Goal: Task Accomplishment & Management: Manage account settings

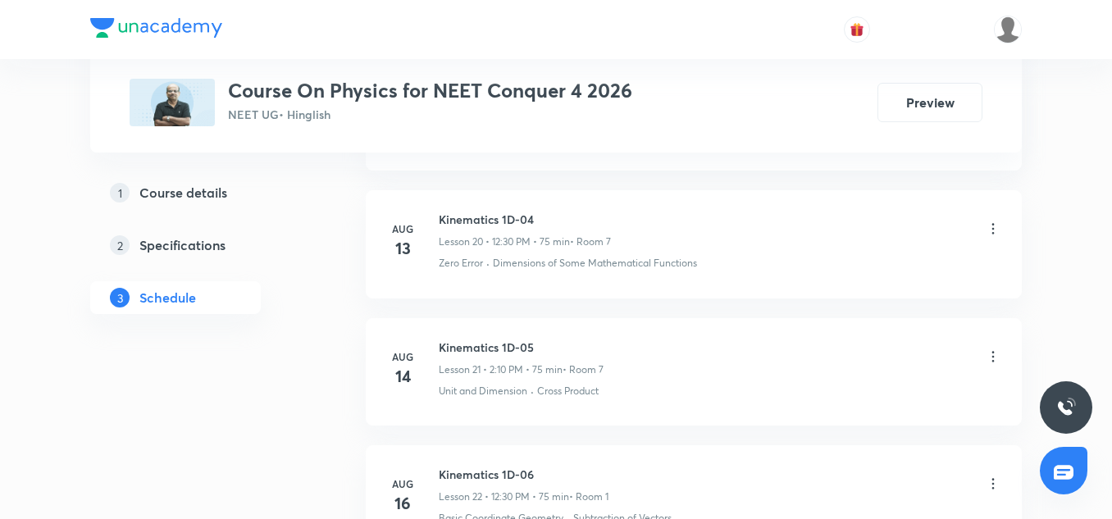
scroll to position [3461, 0]
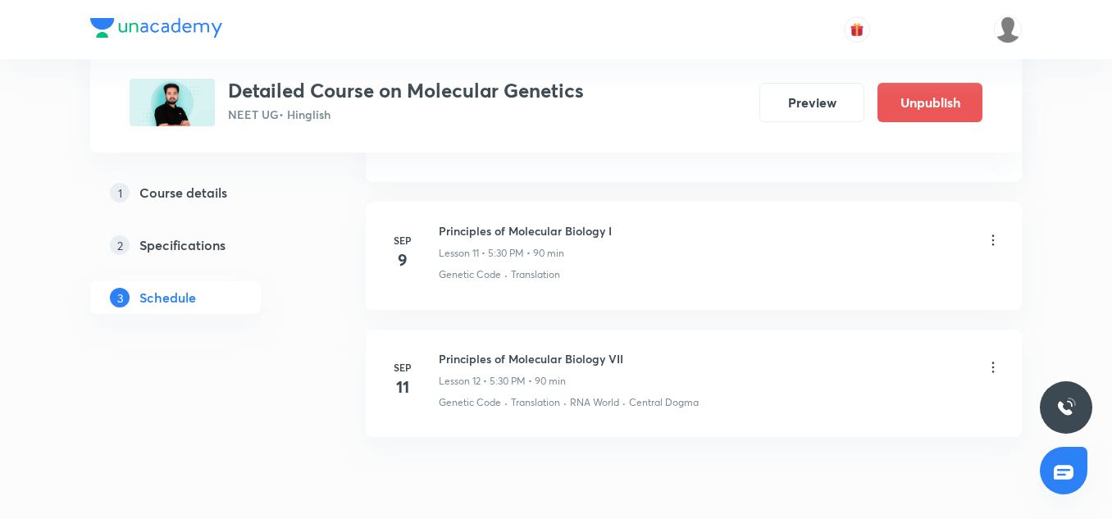
scroll to position [2245, 0]
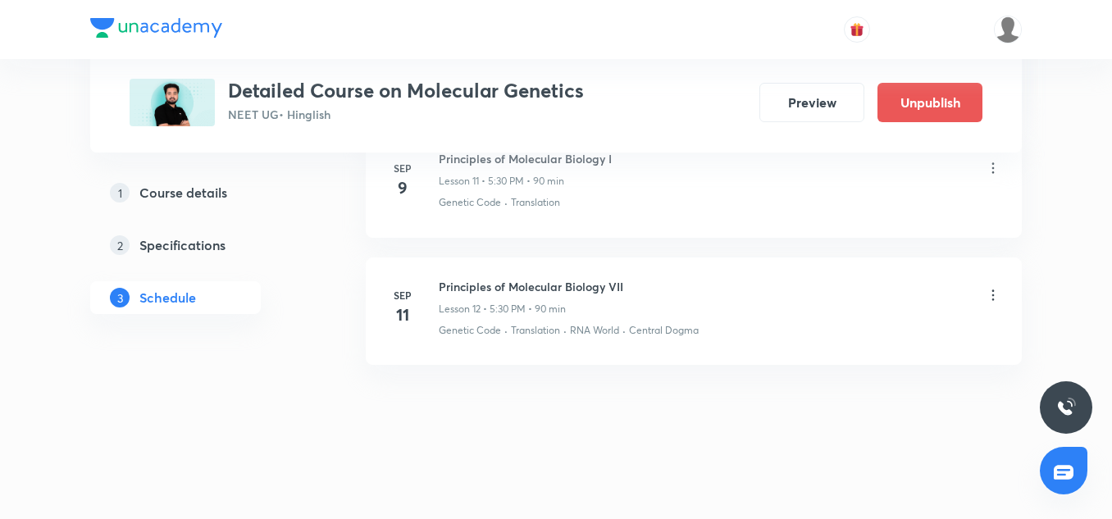
click at [995, 290] on icon at bounding box center [993, 295] width 16 height 16
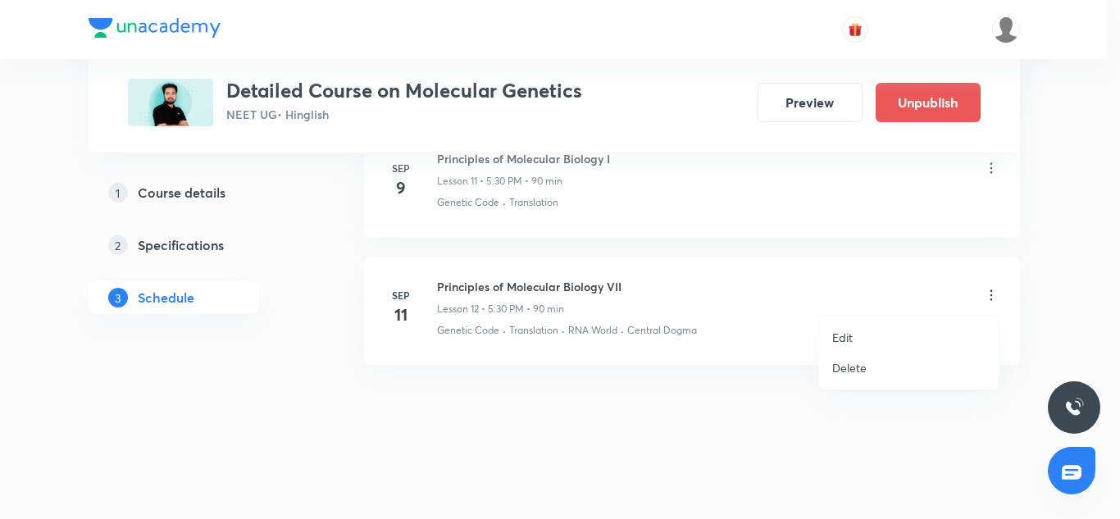
click at [566, 435] on div at bounding box center [560, 259] width 1120 height 519
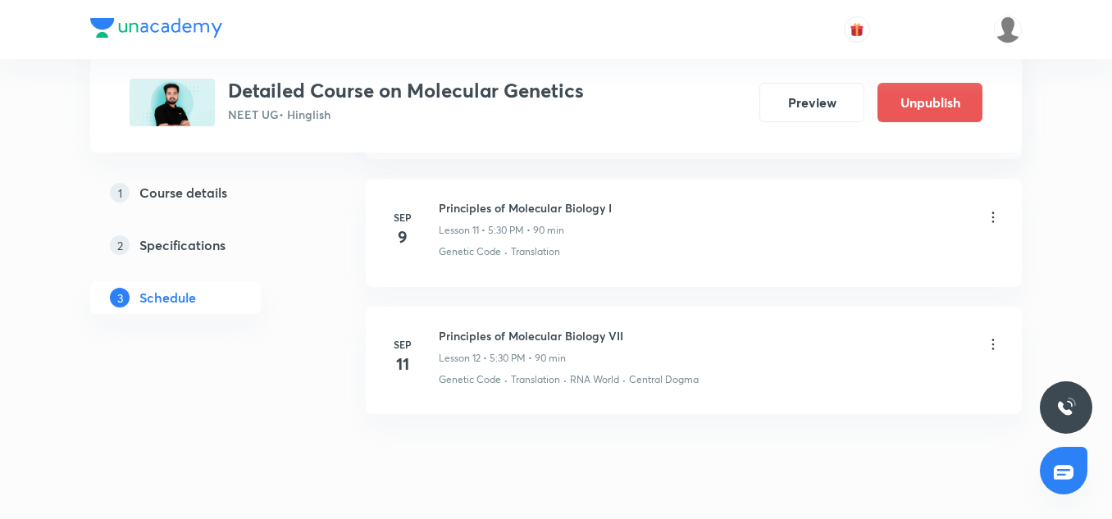
scroll to position [2138, 0]
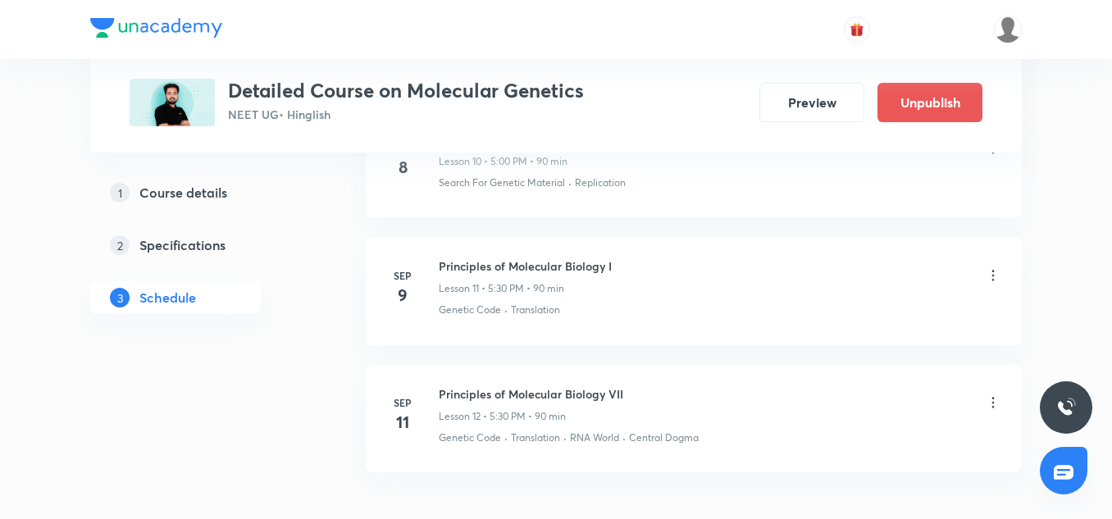
click at [997, 276] on icon at bounding box center [993, 275] width 16 height 16
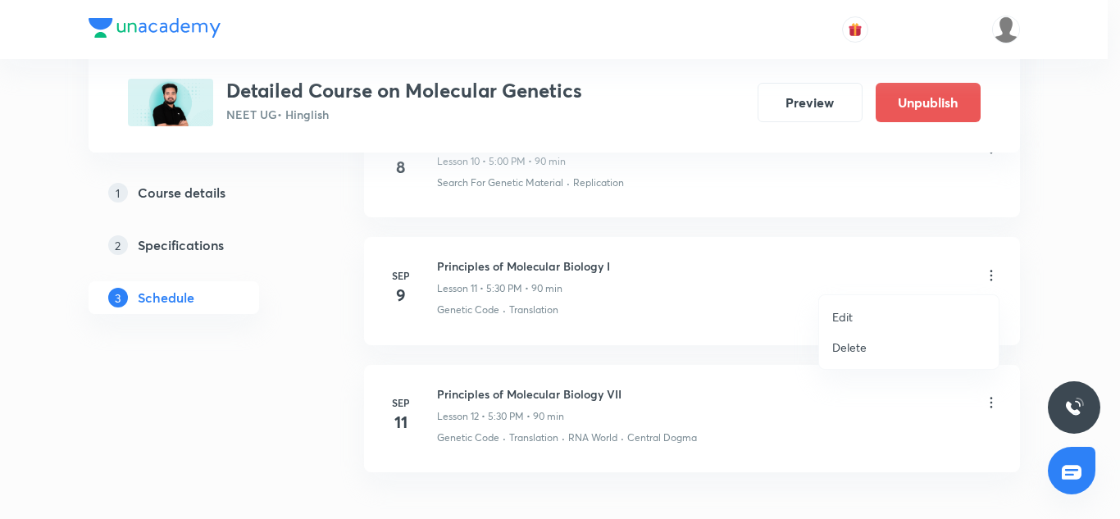
click at [849, 346] on p "Delete" at bounding box center [850, 347] width 34 height 17
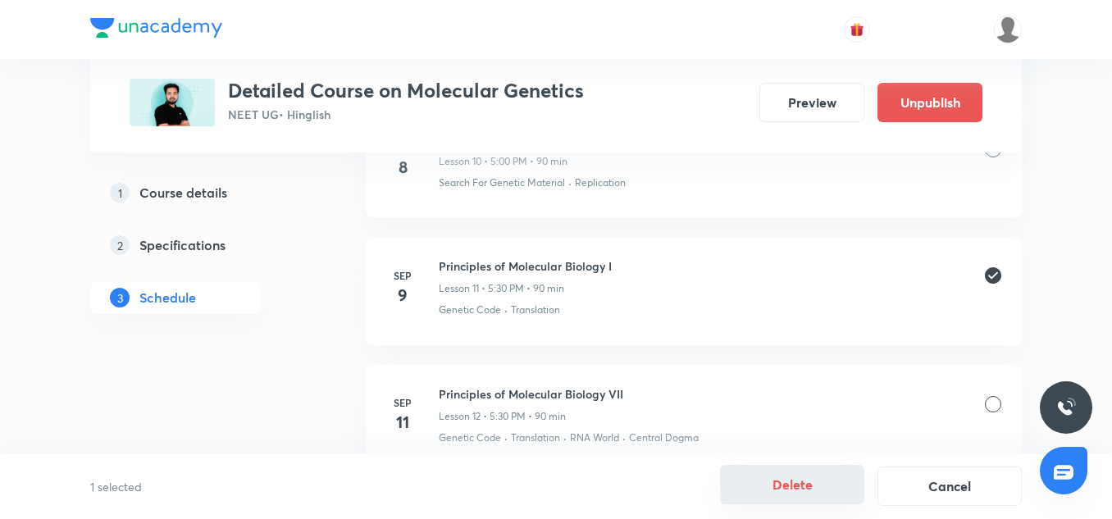
click at [810, 492] on button "Delete" at bounding box center [792, 484] width 144 height 39
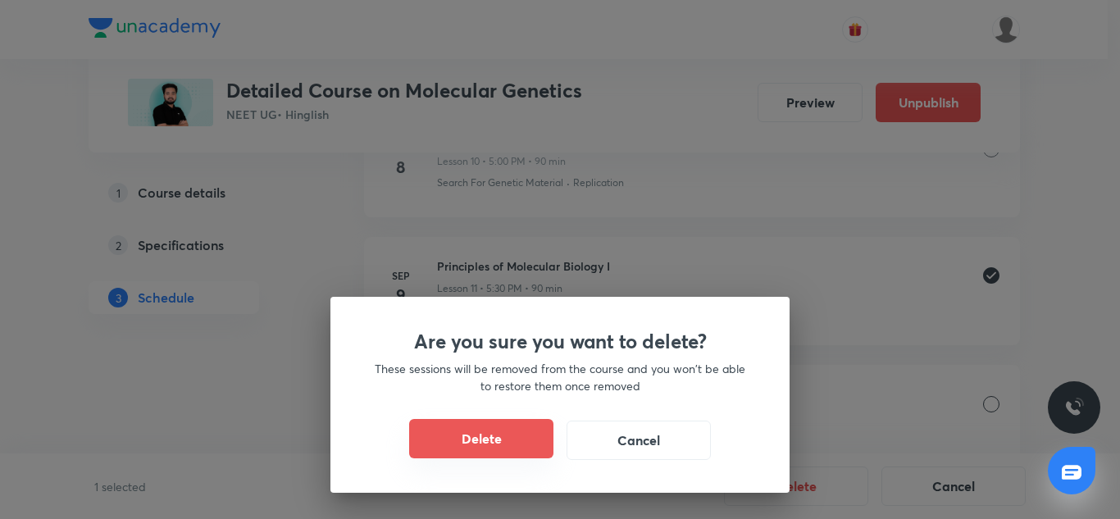
click at [506, 435] on button "Delete" at bounding box center [481, 438] width 144 height 39
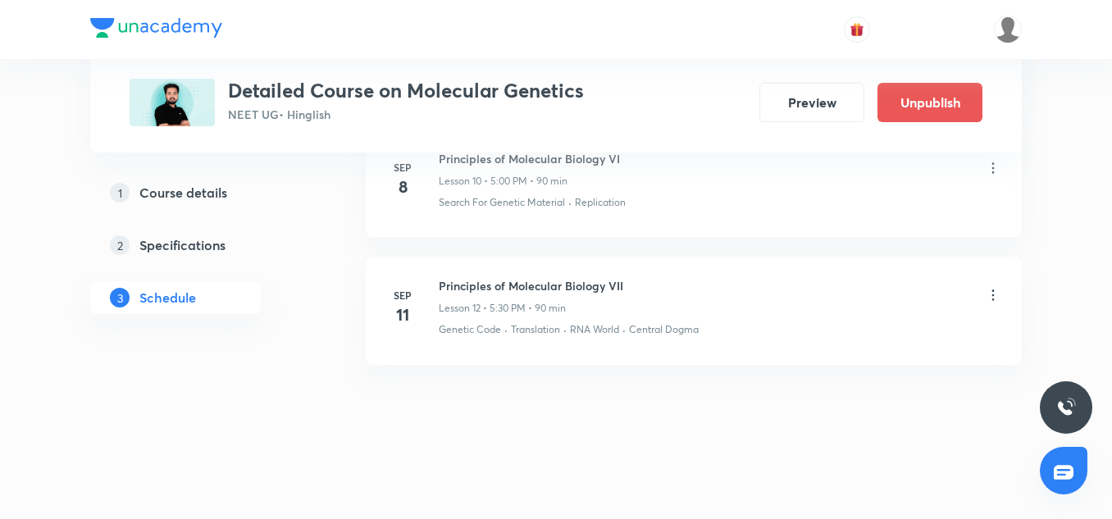
scroll to position [2118, 0]
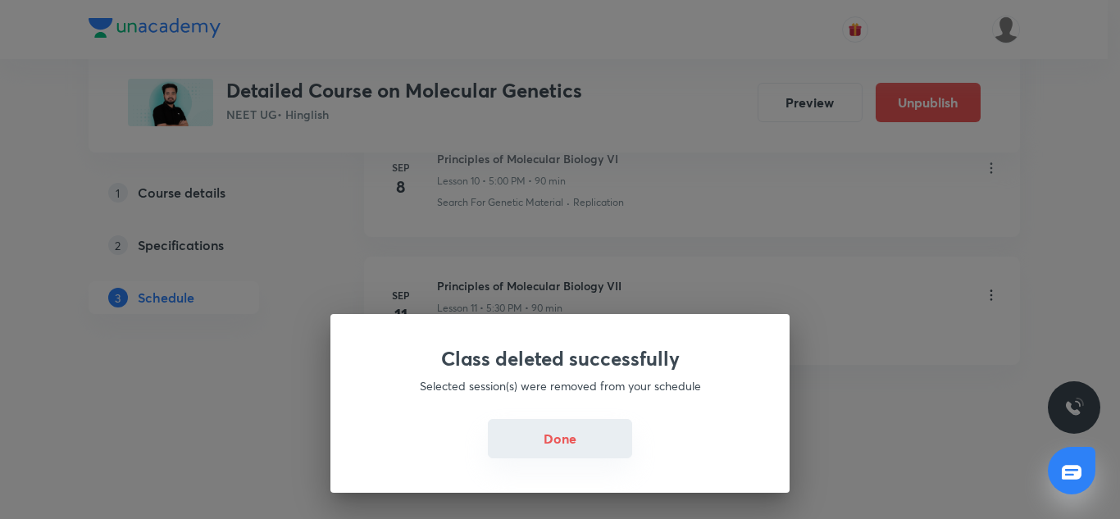
click at [590, 451] on button "Done" at bounding box center [560, 438] width 144 height 39
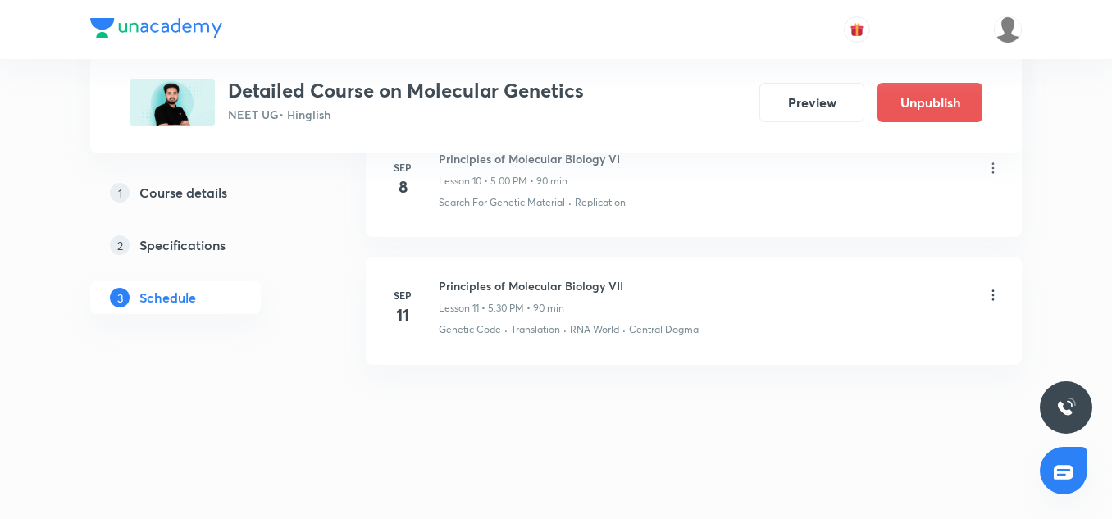
click at [997, 290] on icon at bounding box center [993, 295] width 16 height 16
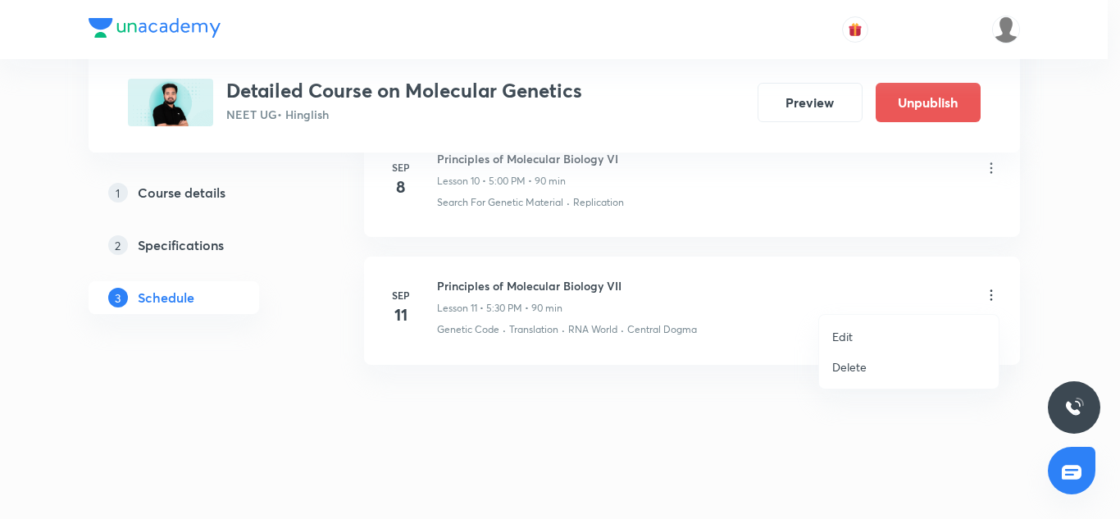
click at [851, 365] on p "Delete" at bounding box center [850, 366] width 34 height 17
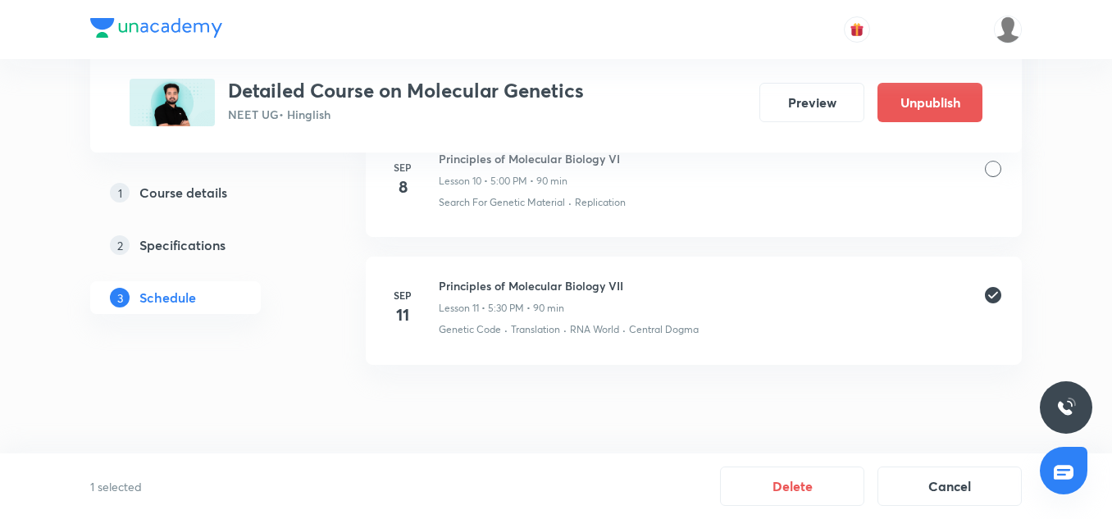
click at [779, 477] on button "Delete" at bounding box center [792, 486] width 144 height 39
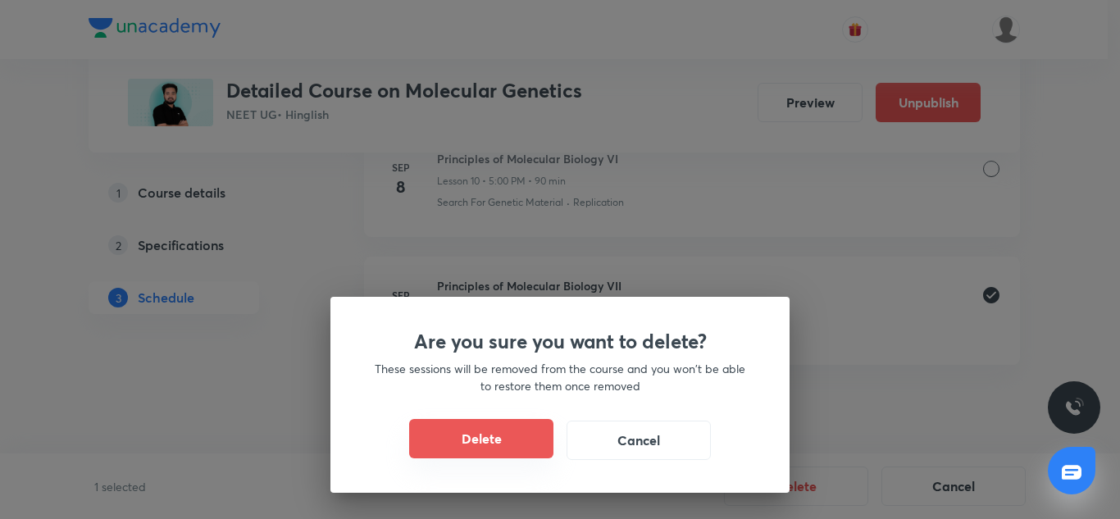
click at [511, 439] on button "Delete" at bounding box center [481, 438] width 144 height 39
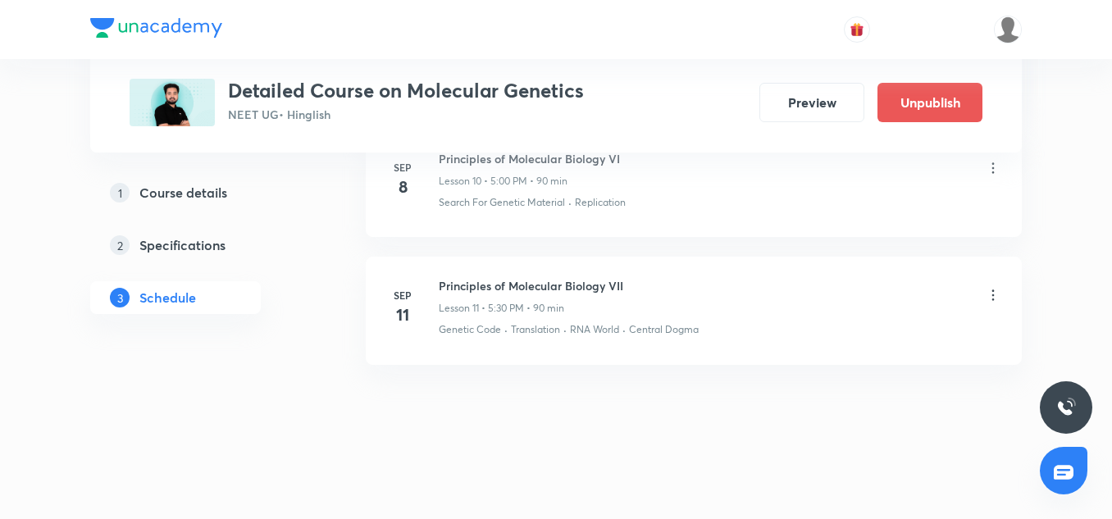
scroll to position [1990, 0]
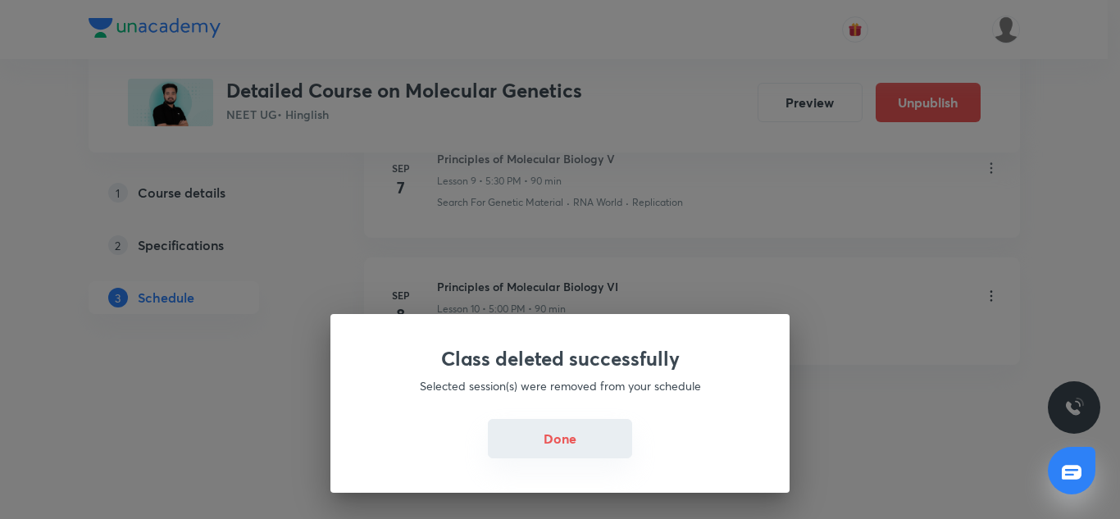
drag, startPoint x: 536, startPoint y: 414, endPoint x: 545, endPoint y: 428, distance: 16.6
click at [545, 428] on div "Class deleted successfully Selected session(s) were removed from your schedule …" at bounding box center [560, 403] width 459 height 179
click at [545, 428] on button "Done" at bounding box center [560, 438] width 144 height 39
